Goal: Use online tool/utility: Utilize a website feature to perform a specific function

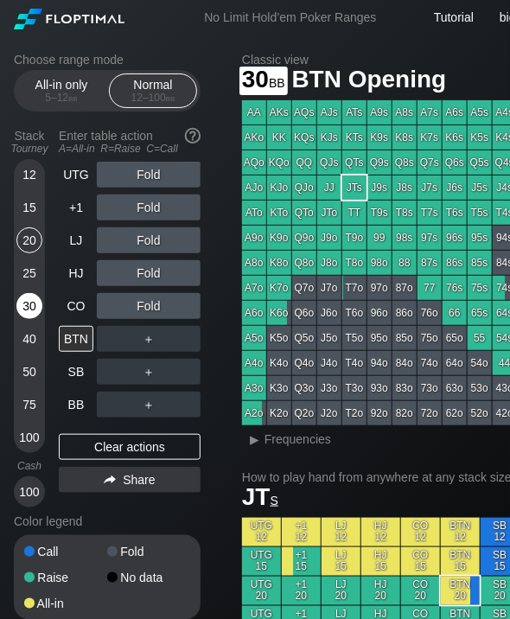
click at [32, 317] on div "30" at bounding box center [29, 306] width 26 height 26
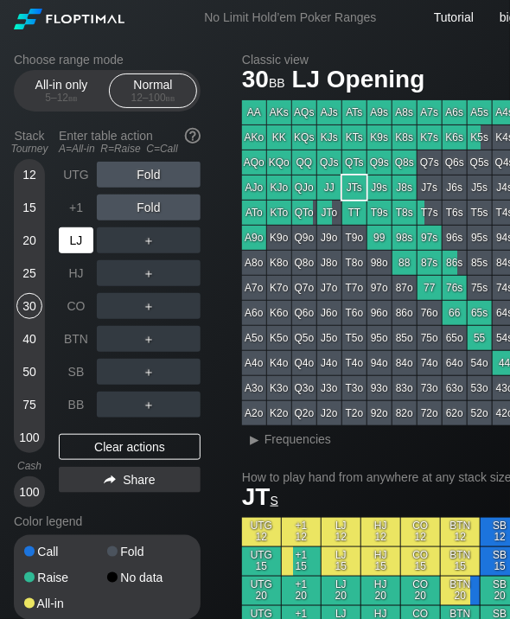
click at [77, 228] on div "LJ" at bounding box center [78, 240] width 38 height 33
click at [149, 246] on div "R ✕" at bounding box center [149, 240] width 34 height 26
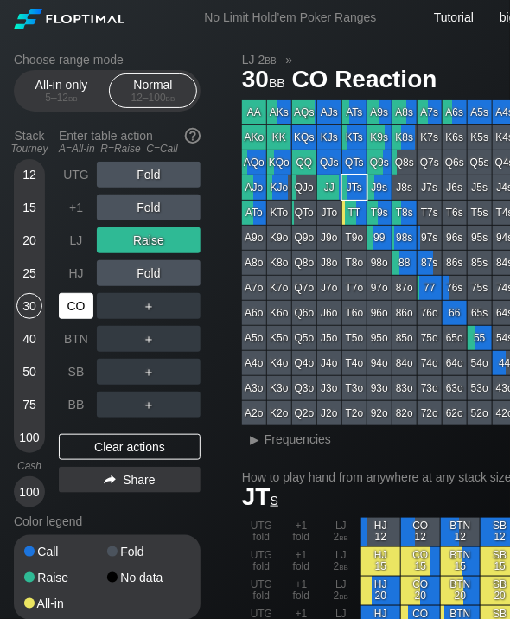
click at [84, 309] on div "CO" at bounding box center [76, 306] width 35 height 26
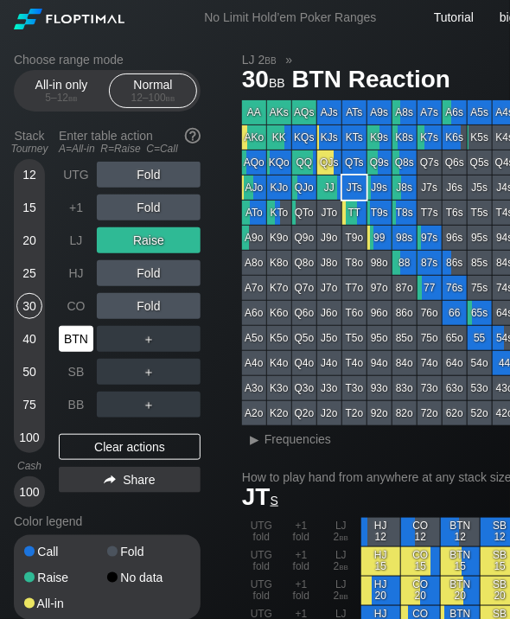
click at [85, 336] on div "BTN" at bounding box center [76, 339] width 35 height 26
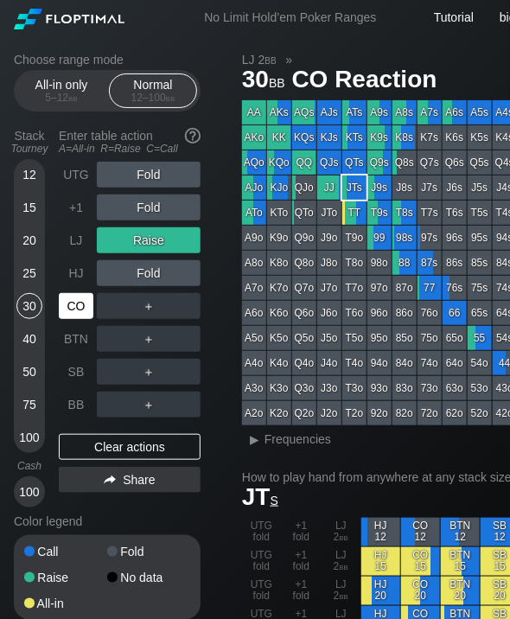
click at [70, 311] on div "CO" at bounding box center [76, 306] width 35 height 26
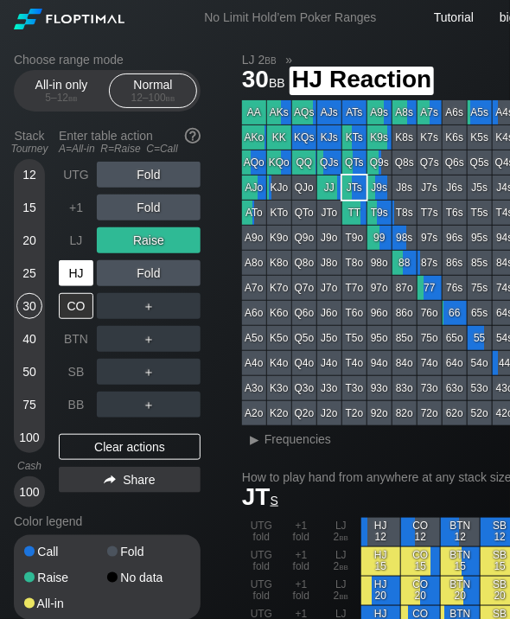
click at [83, 271] on div "HJ" at bounding box center [76, 273] width 35 height 26
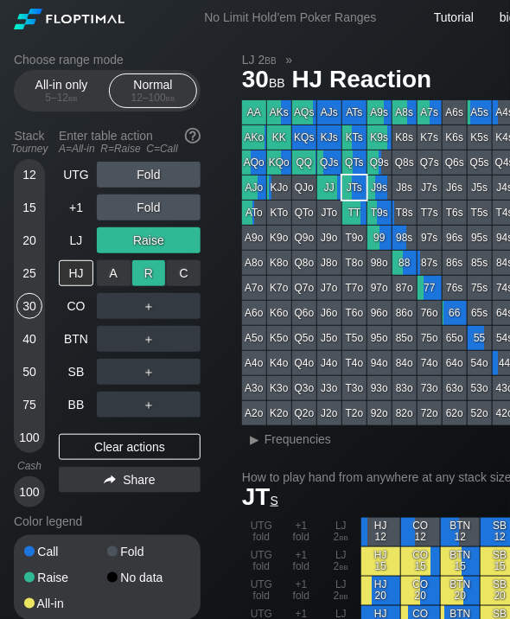
click at [151, 272] on div "R ✕" at bounding box center [149, 273] width 34 height 26
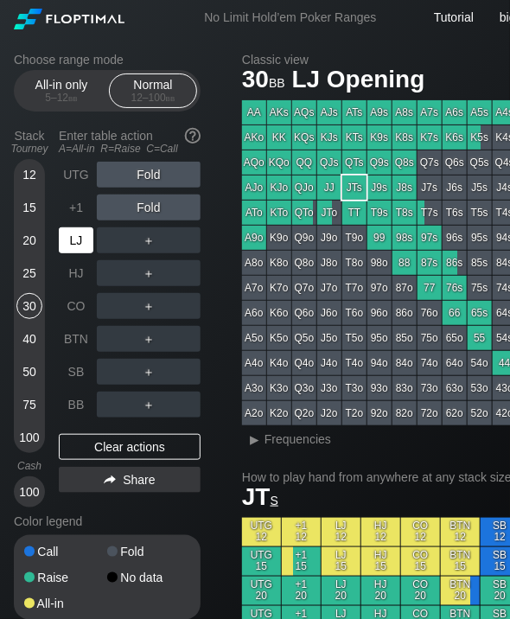
click at [92, 245] on div "LJ" at bounding box center [76, 240] width 35 height 26
click at [144, 283] on div "R ✕" at bounding box center [149, 273] width 34 height 26
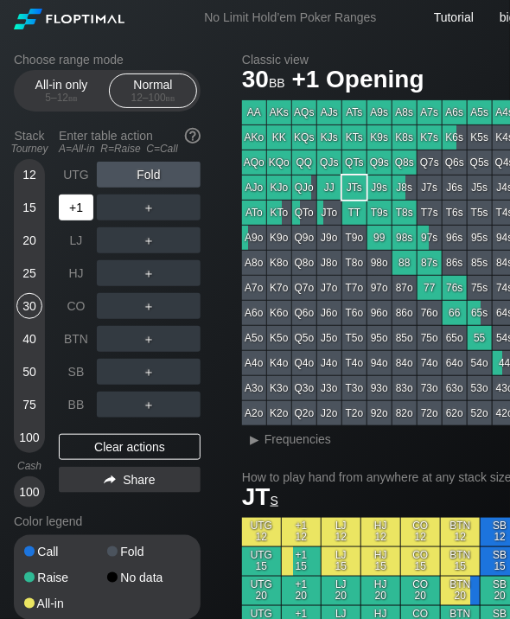
click at [82, 196] on div "+1" at bounding box center [76, 208] width 35 height 26
click at [152, 207] on div "R ✕" at bounding box center [149, 208] width 34 height 26
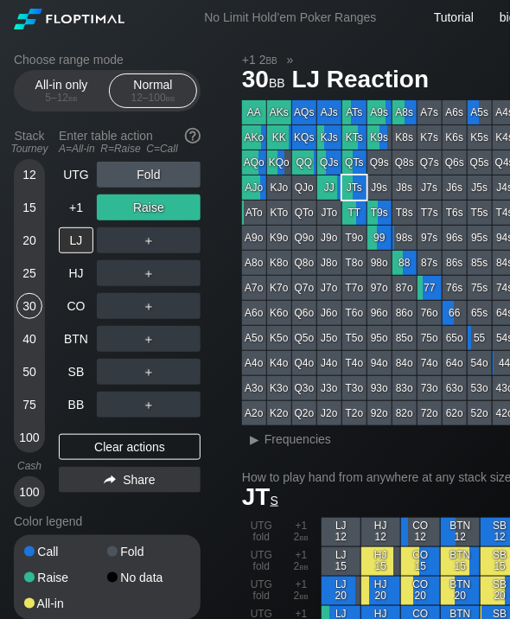
click at [14, 347] on div "12 15 20 25 30 40 50 75 100" at bounding box center [29, 306] width 31 height 294
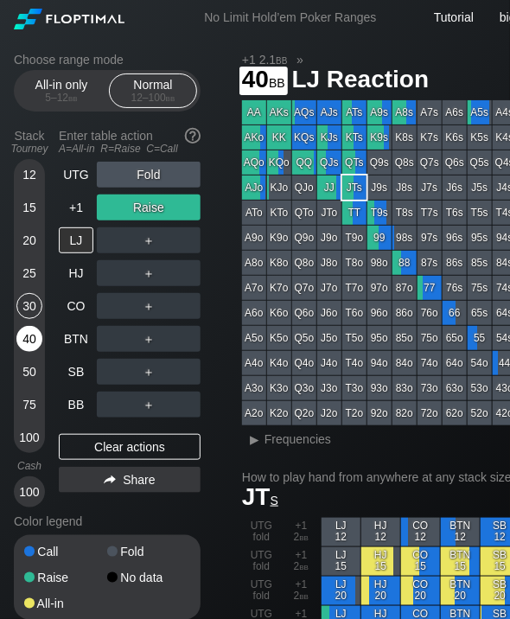
click at [22, 337] on div "40" at bounding box center [29, 339] width 26 height 26
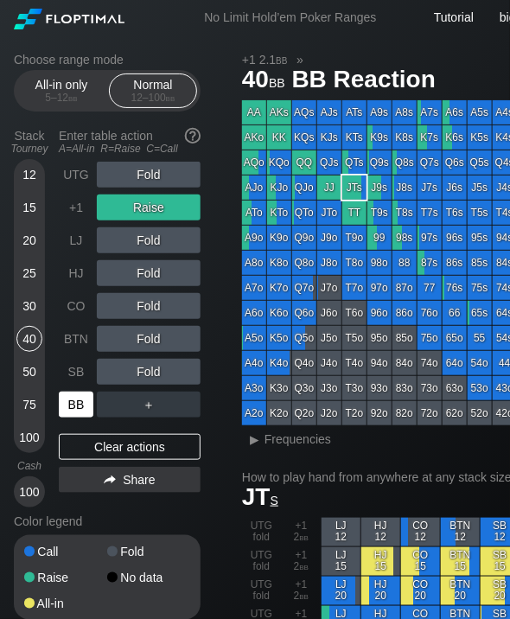
click at [74, 404] on div "BB" at bounding box center [76, 405] width 35 height 26
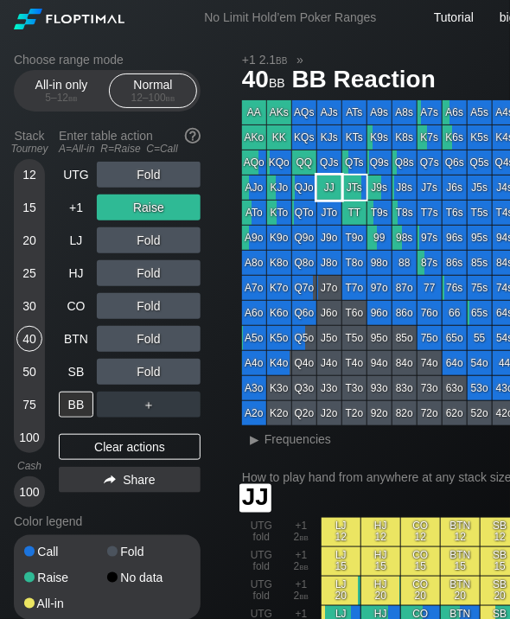
click at [326, 192] on div "JJ" at bounding box center [329, 188] width 24 height 24
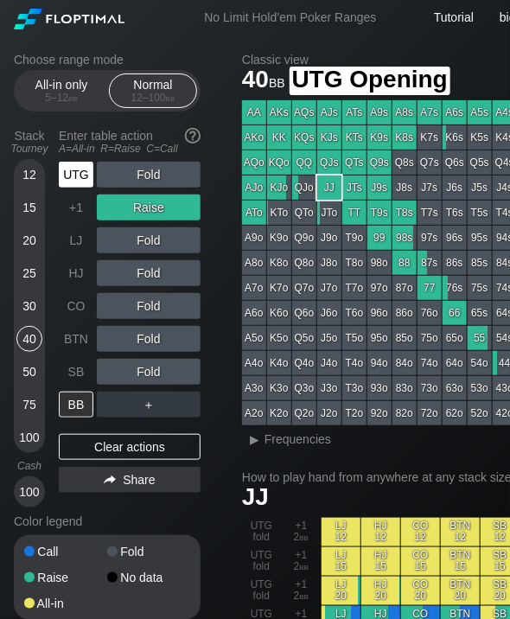
click at [80, 182] on div "UTG" at bounding box center [76, 175] width 35 height 26
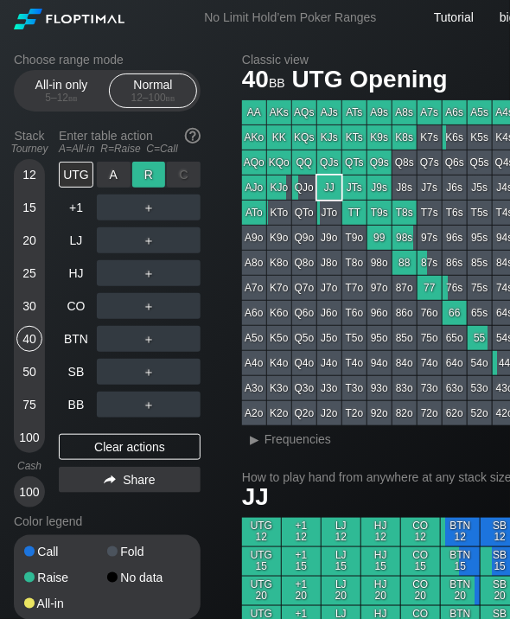
click at [148, 178] on div "R ✕" at bounding box center [149, 175] width 34 height 26
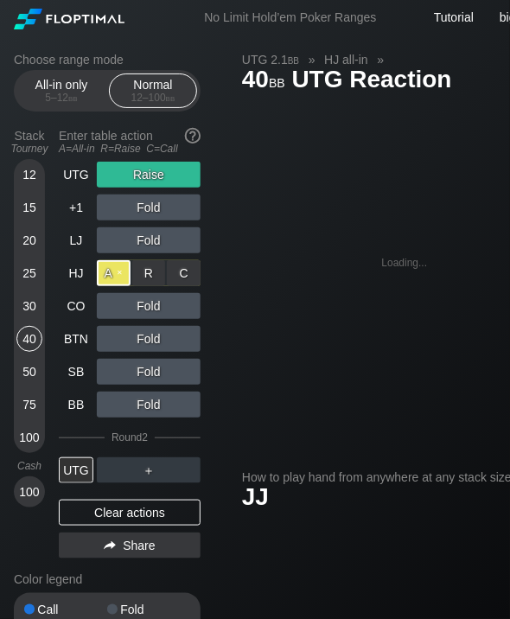
click at [107, 278] on div "A ✕" at bounding box center [114, 273] width 34 height 26
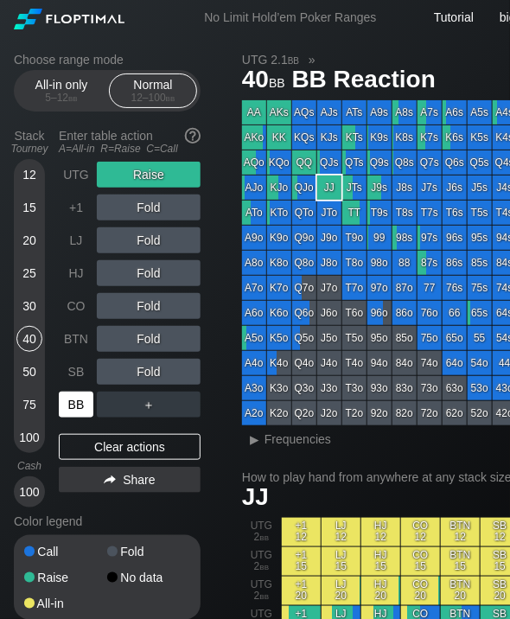
click at [75, 400] on div "BB" at bounding box center [76, 405] width 35 height 26
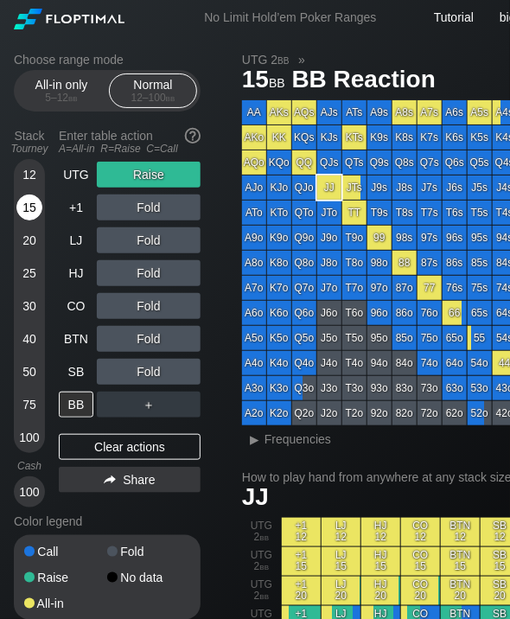
click at [36, 210] on div "15" at bounding box center [29, 208] width 26 height 26
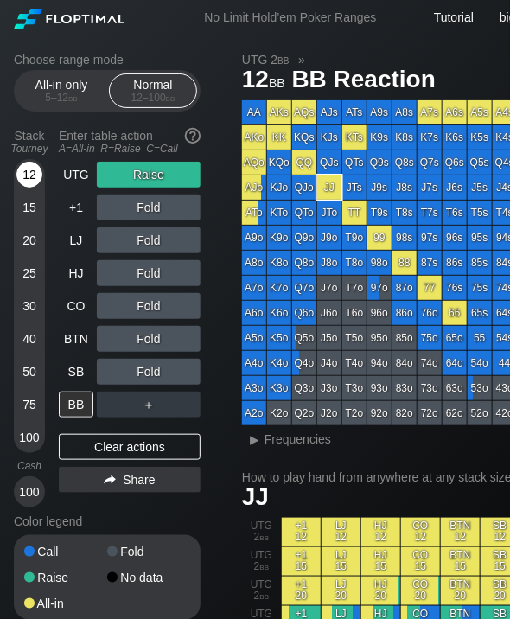
click at [31, 186] on div "12" at bounding box center [29, 175] width 26 height 26
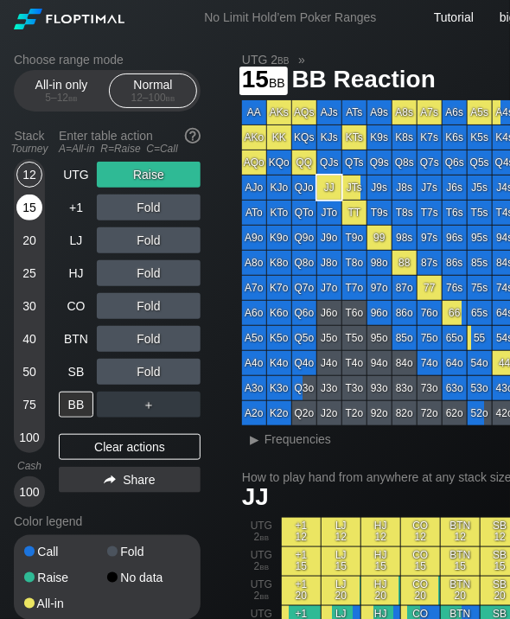
click at [24, 207] on div "15" at bounding box center [29, 208] width 26 height 26
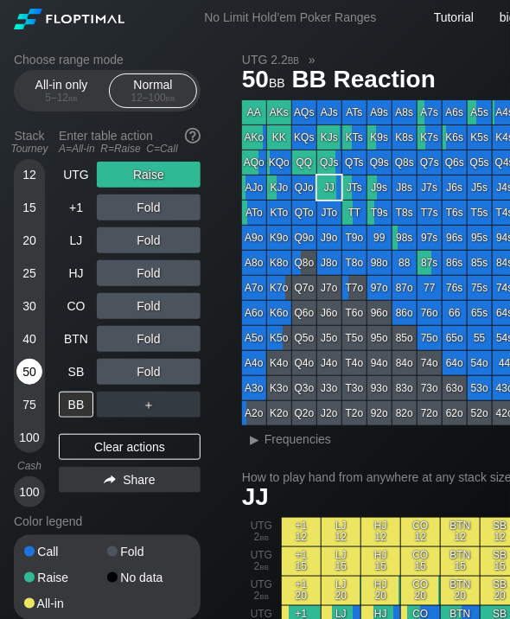
click at [34, 370] on div "50" at bounding box center [29, 372] width 26 height 26
click at [28, 370] on div "50" at bounding box center [29, 372] width 26 height 26
click at [35, 379] on div "50" at bounding box center [29, 372] width 26 height 26
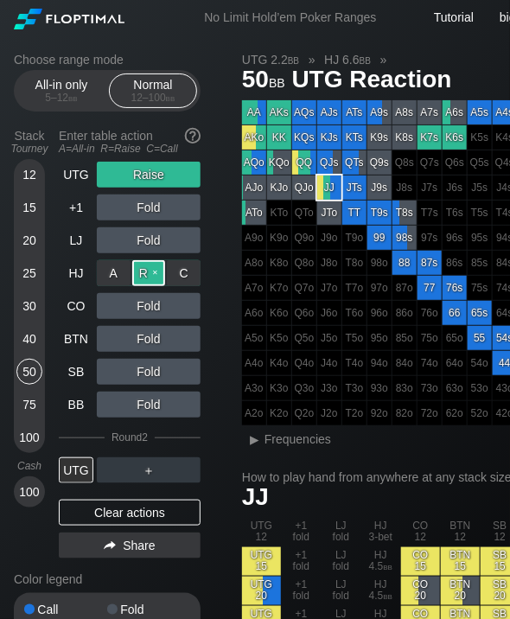
click at [150, 281] on div "R ✕" at bounding box center [149, 273] width 34 height 26
